Goal: Navigation & Orientation: Find specific page/section

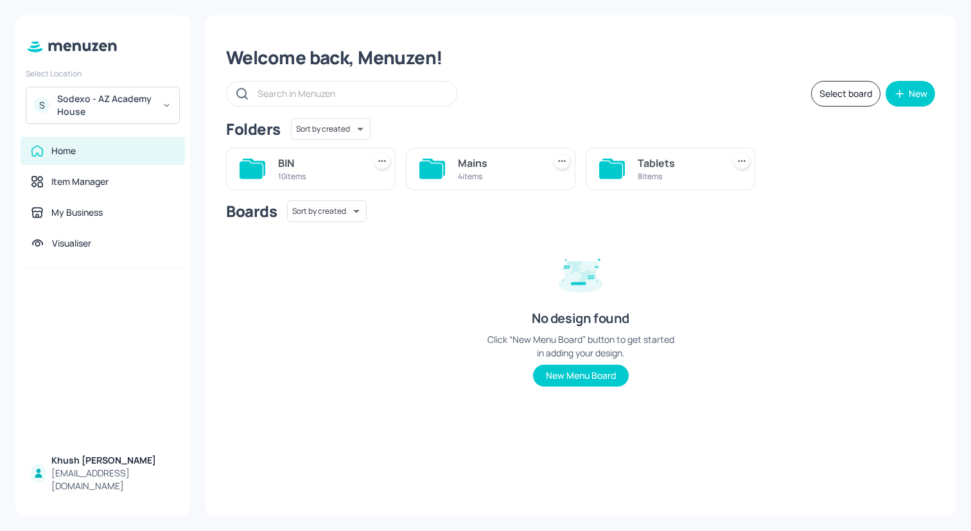
click at [152, 93] on div "Sodexo - AZ Academy House" at bounding box center [105, 106] width 97 height 26
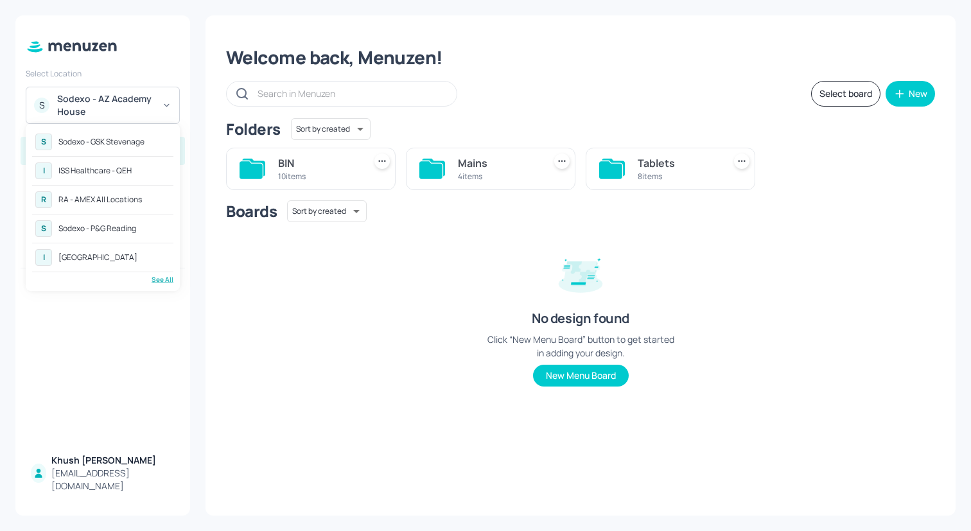
click at [157, 278] on div "See All" at bounding box center [102, 280] width 141 height 10
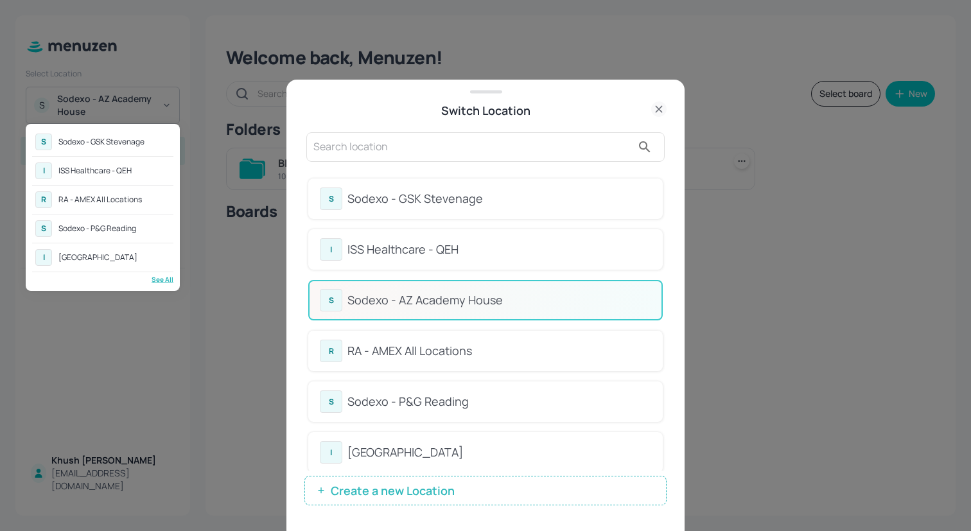
click at [665, 219] on div at bounding box center [485, 265] width 971 height 531
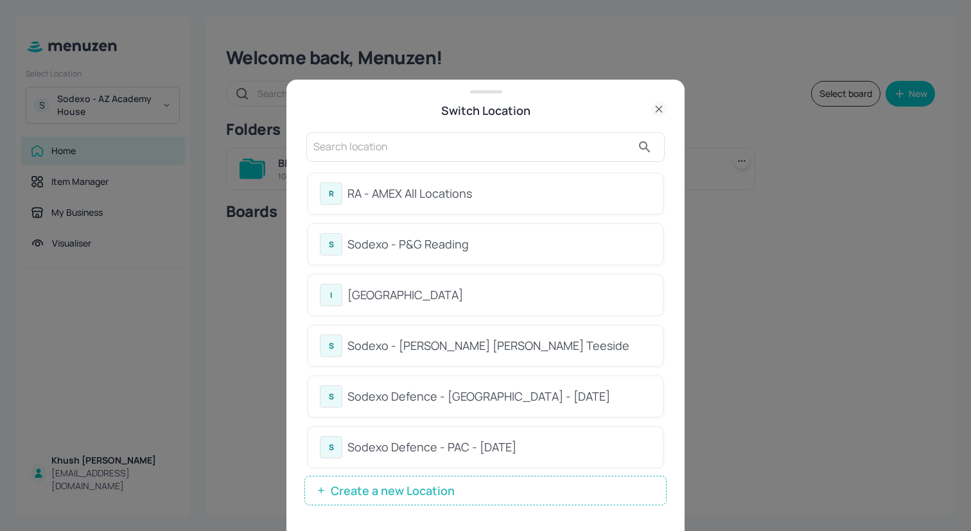
scroll to position [161, 0]
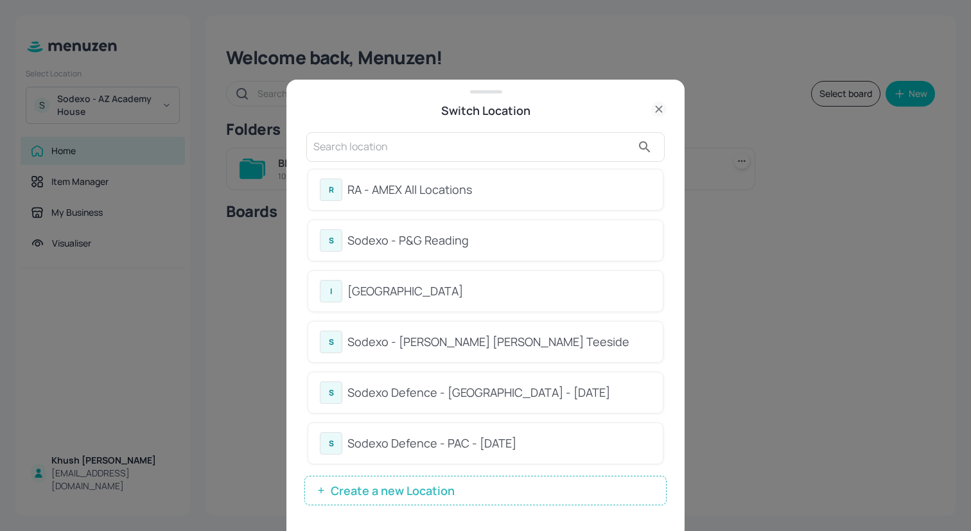
click at [528, 194] on div "RA - AMEX All Locations" at bounding box center [500, 189] width 304 height 17
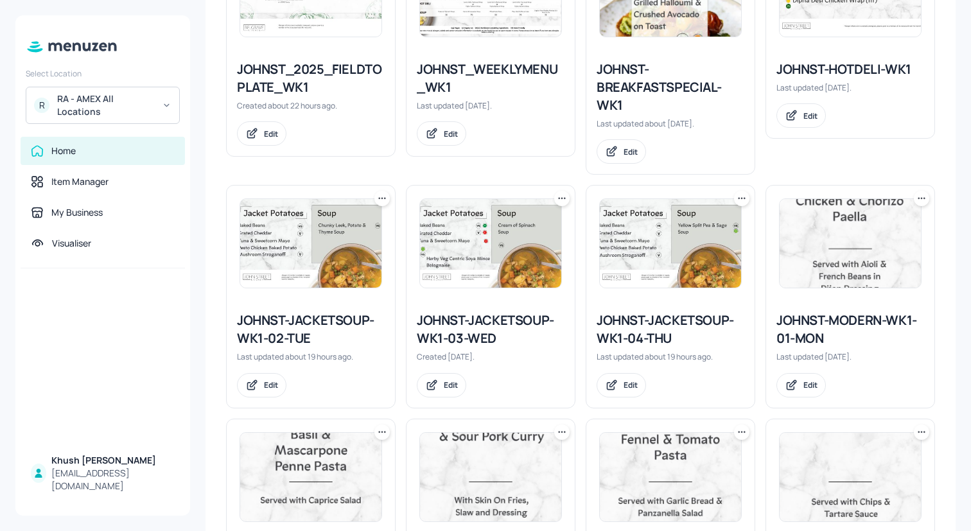
scroll to position [300, 0]
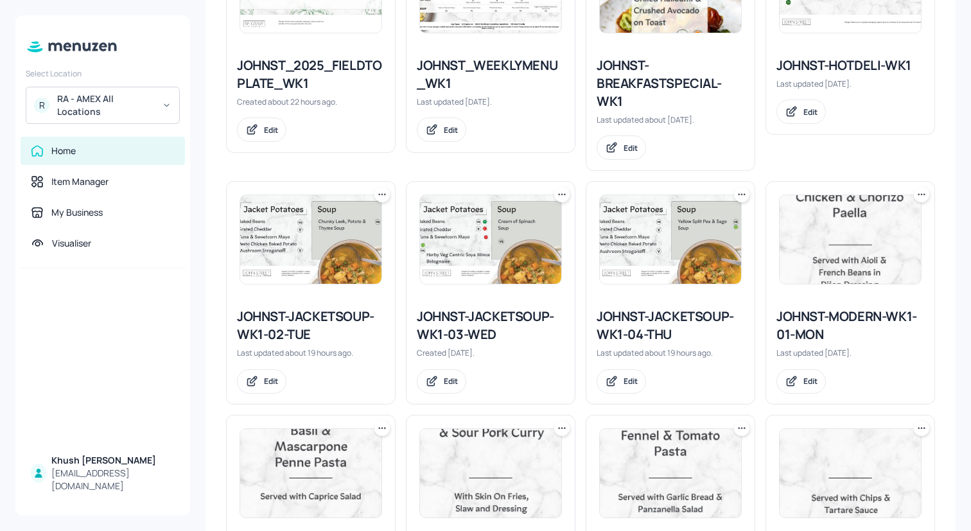
click at [220, 307] on div "JOHNST-JACKETSOUP-WK1-02-TUE Last updated about 19 hours ago. Edit" at bounding box center [306, 287] width 180 height 233
click at [294, 314] on div "JOHNST-JACKETSOUP-WK1-02-TUE" at bounding box center [311, 326] width 148 height 36
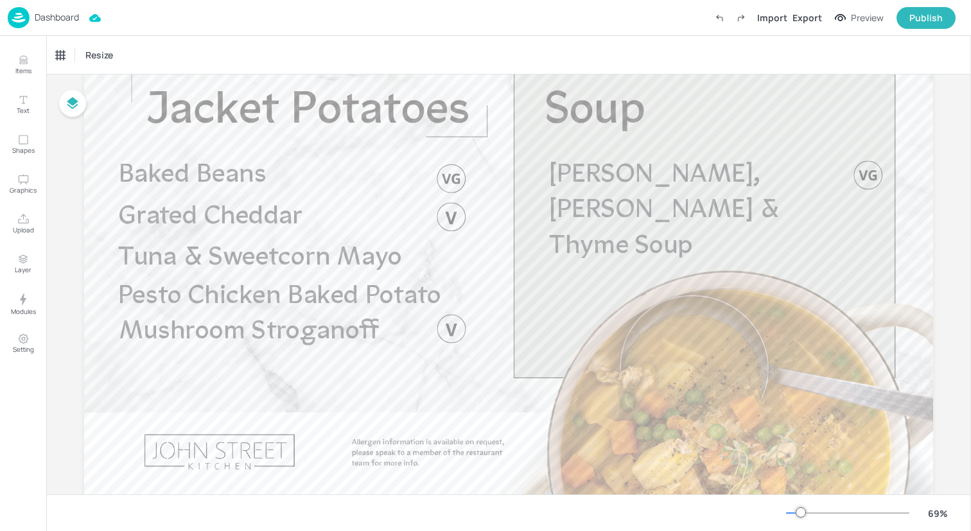
scroll to position [91, 0]
